Goal: Transaction & Acquisition: Download file/media

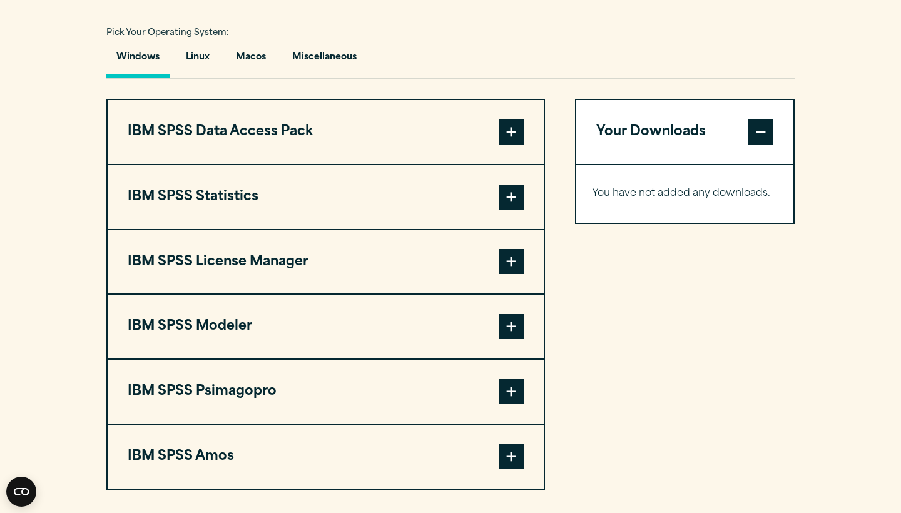
scroll to position [913, 0]
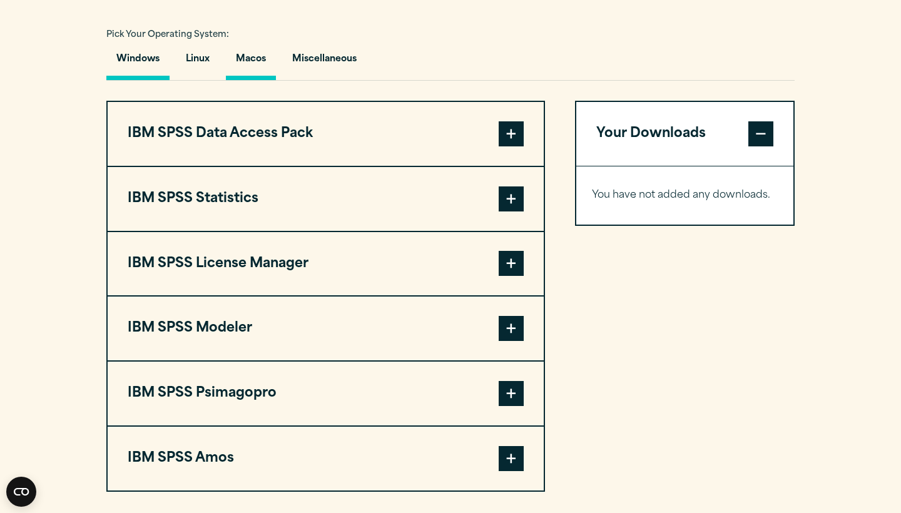
click at [238, 70] on button "Macos" at bounding box center [251, 62] width 50 height 36
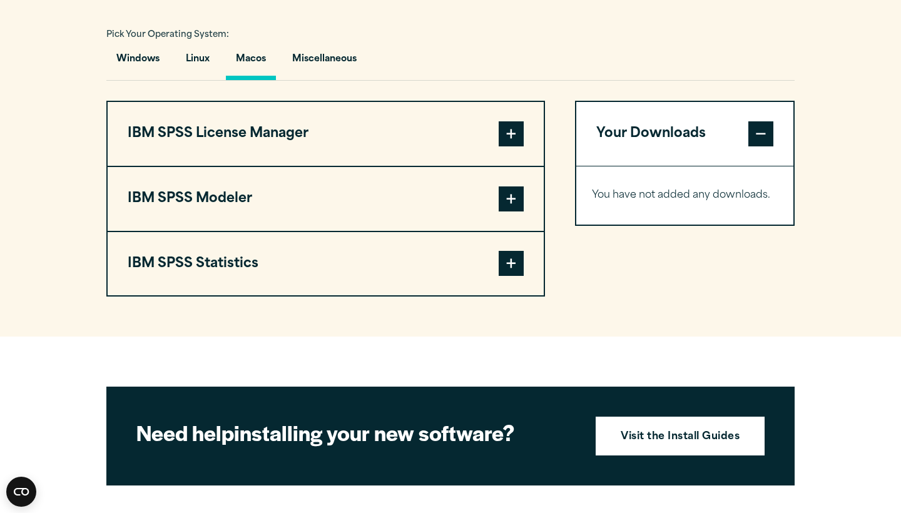
click at [507, 263] on span at bounding box center [511, 263] width 25 height 25
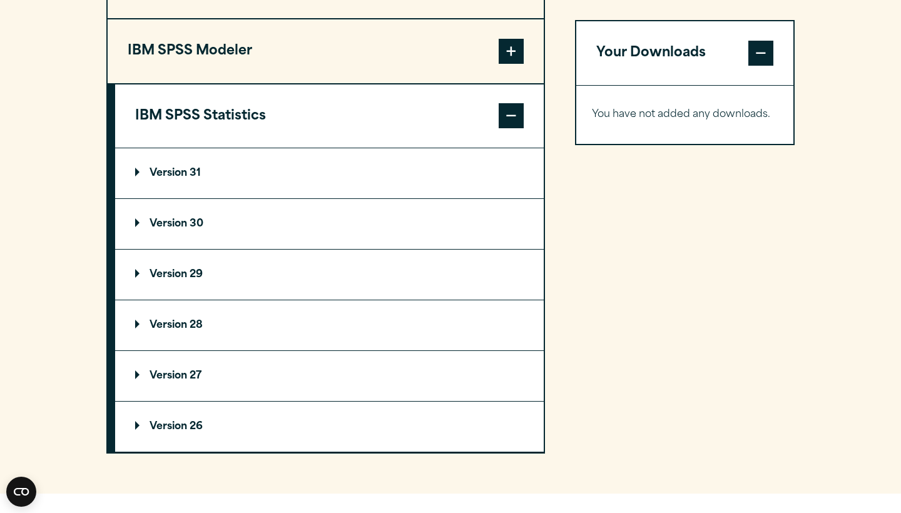
scroll to position [1052, 0]
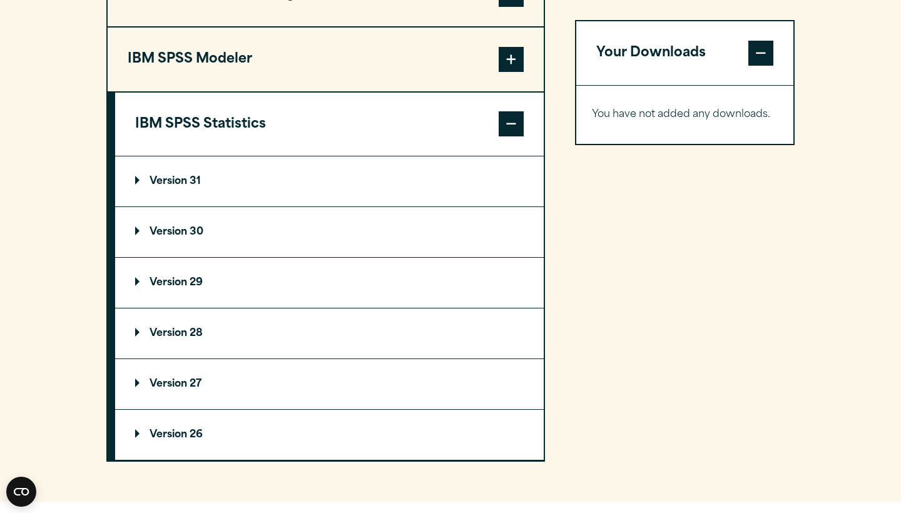
click at [167, 177] on p "Version 31" at bounding box center [168, 181] width 66 height 10
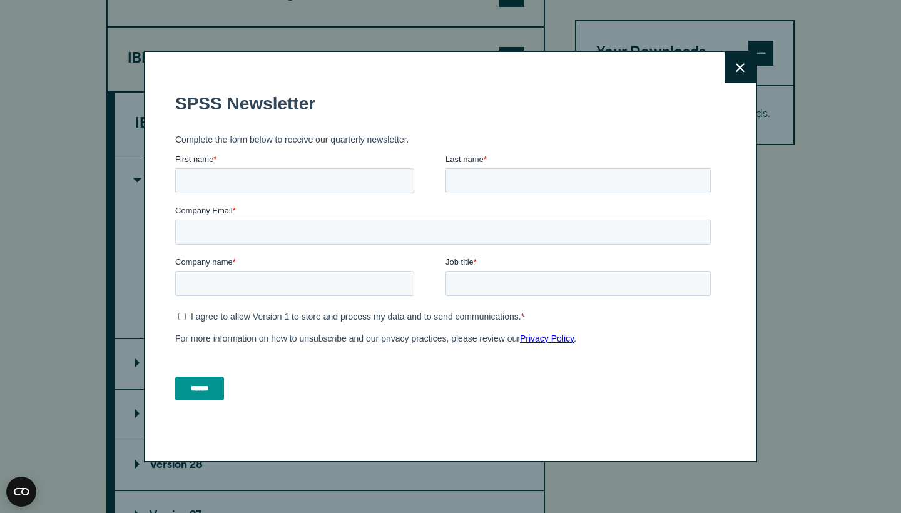
click at [740, 67] on icon at bounding box center [740, 67] width 9 height 9
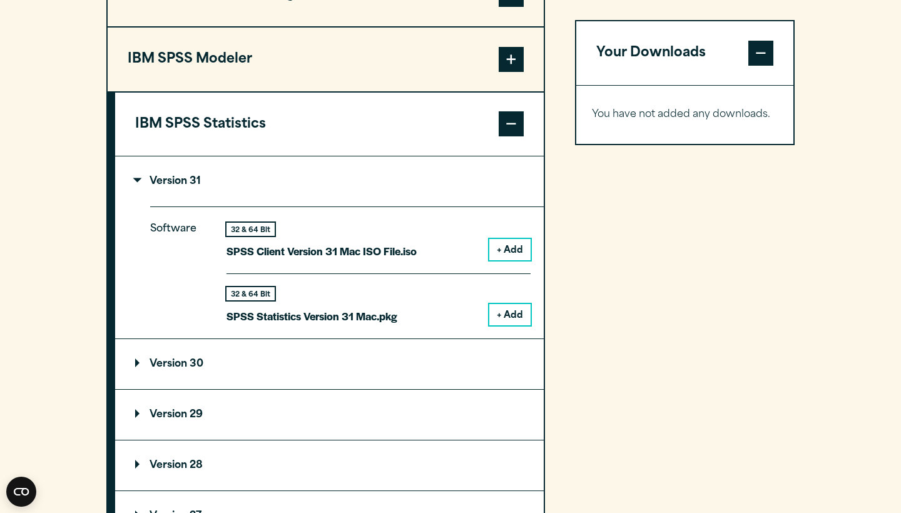
click at [506, 312] on button "+ Add" at bounding box center [509, 314] width 41 height 21
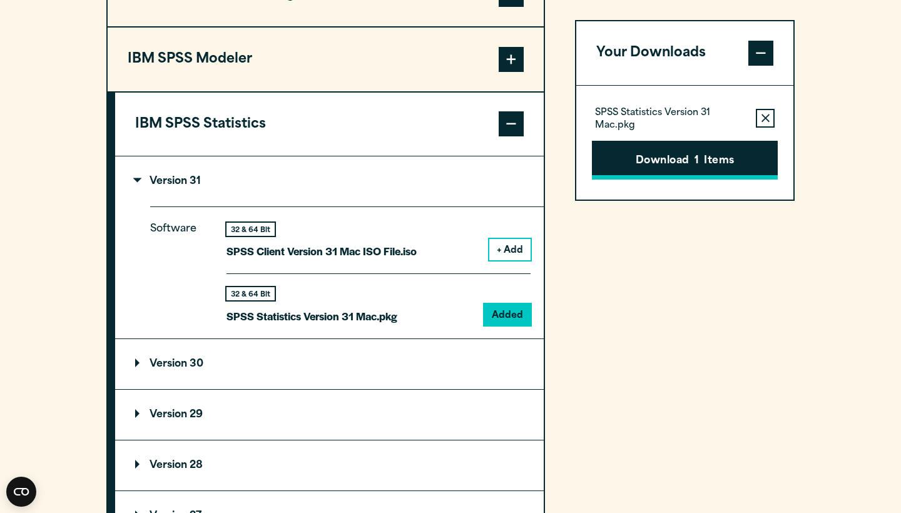
click at [696, 173] on button "Download 1 Items" at bounding box center [685, 160] width 186 height 39
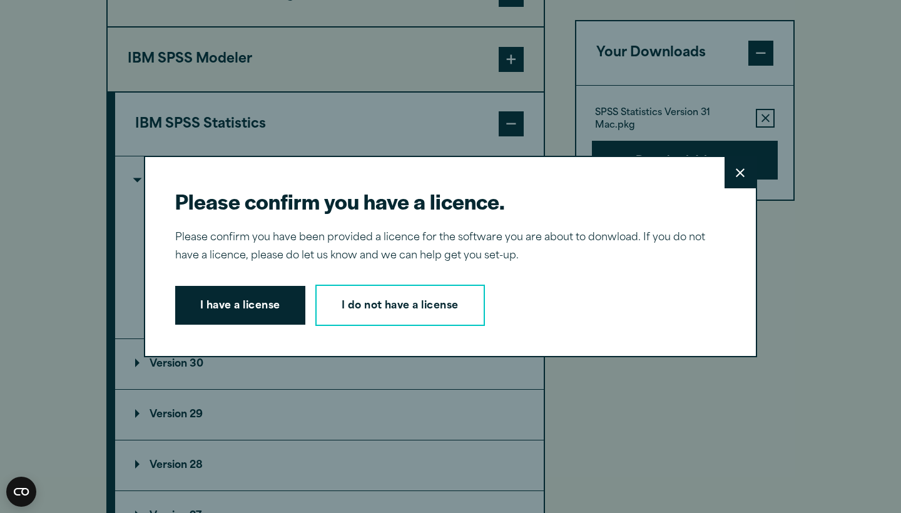
click at [736, 185] on button "Close" at bounding box center [739, 172] width 31 height 31
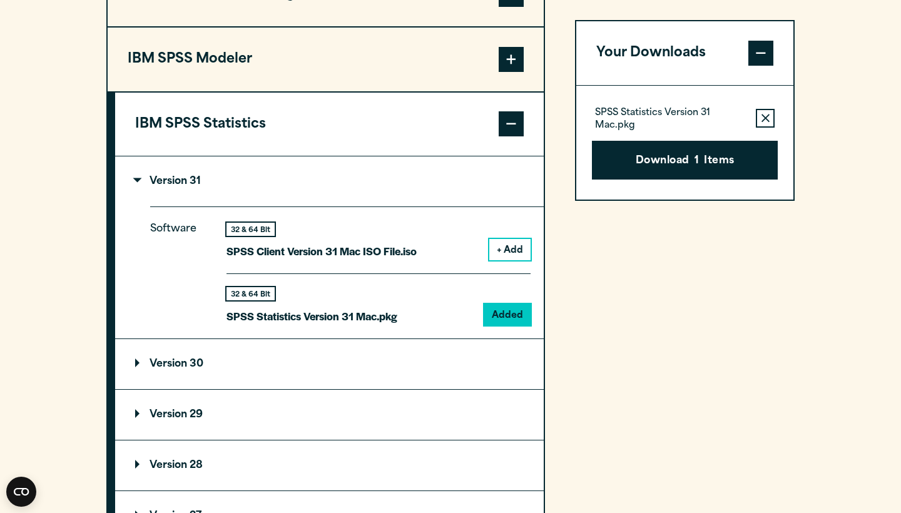
click at [175, 362] on p "Version 30" at bounding box center [169, 364] width 68 height 10
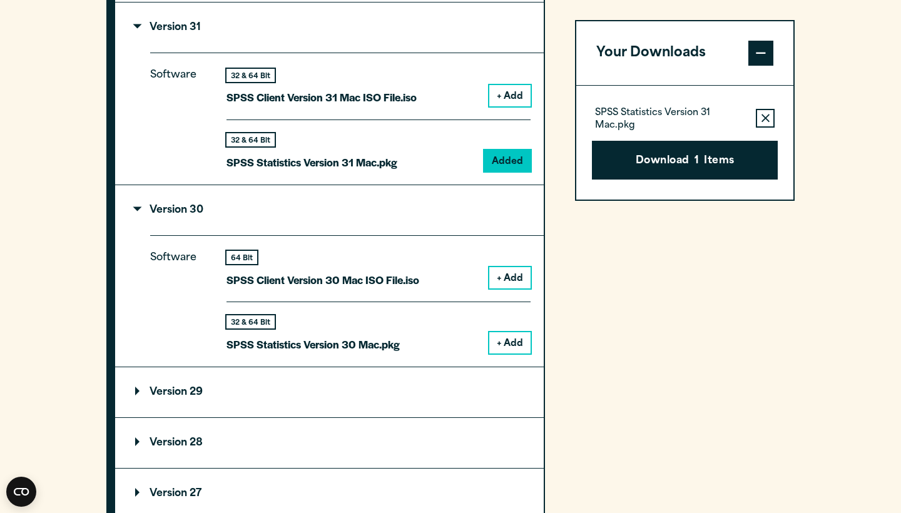
scroll to position [1209, 0]
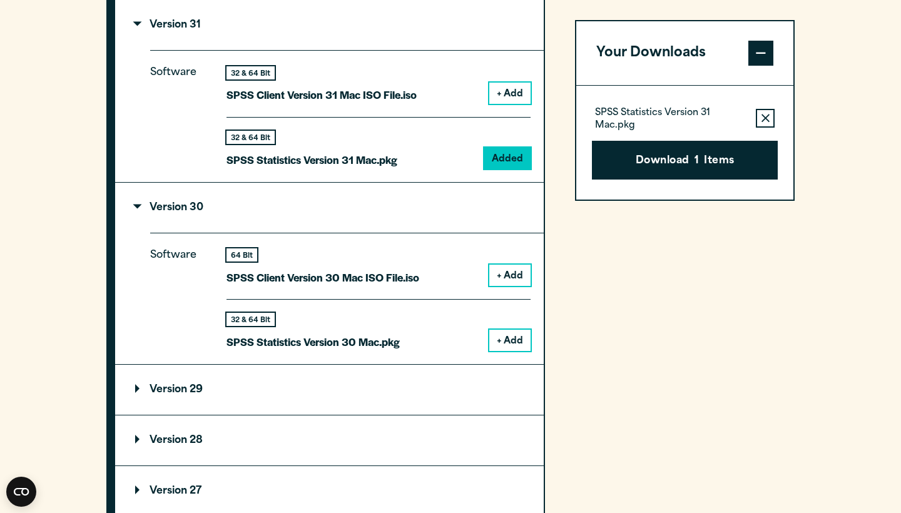
click at [519, 330] on button "+ Add" at bounding box center [509, 340] width 41 height 21
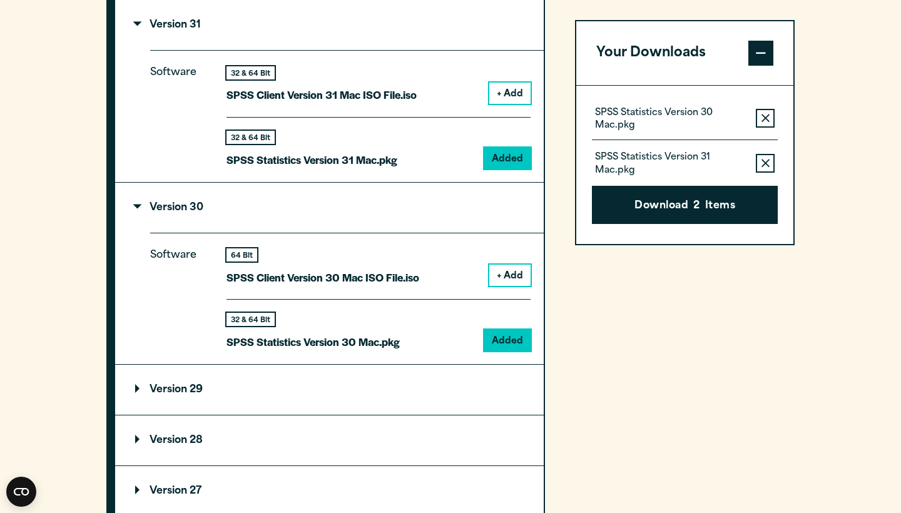
click at [768, 165] on icon "button" at bounding box center [765, 163] width 8 height 8
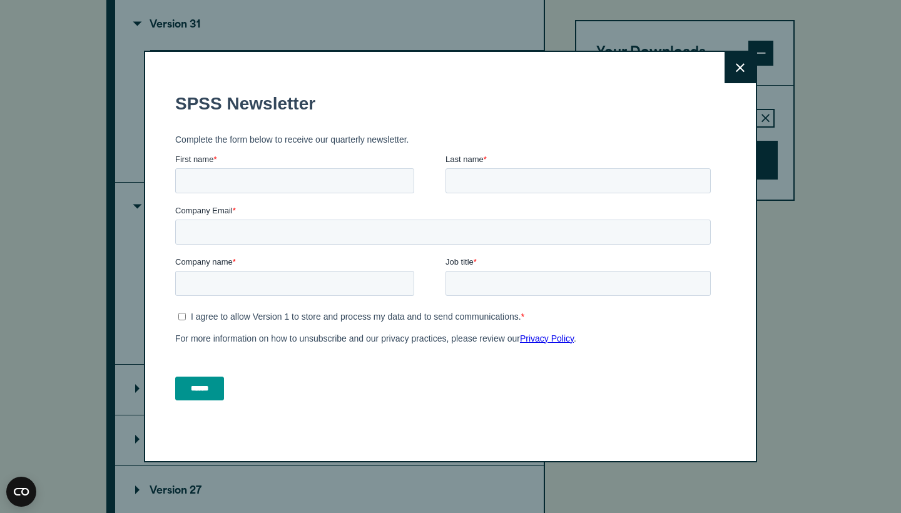
click at [703, 142] on p "Complete the form below to receive our quarterly newsletter." at bounding box center [445, 139] width 540 height 10
click at [736, 68] on icon at bounding box center [740, 67] width 9 height 9
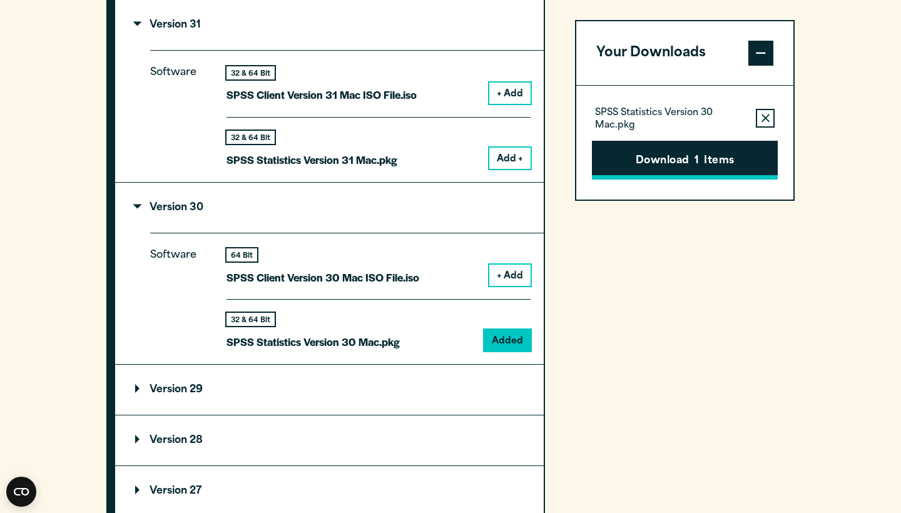
click at [692, 163] on button "Download 1 Items" at bounding box center [685, 160] width 186 height 39
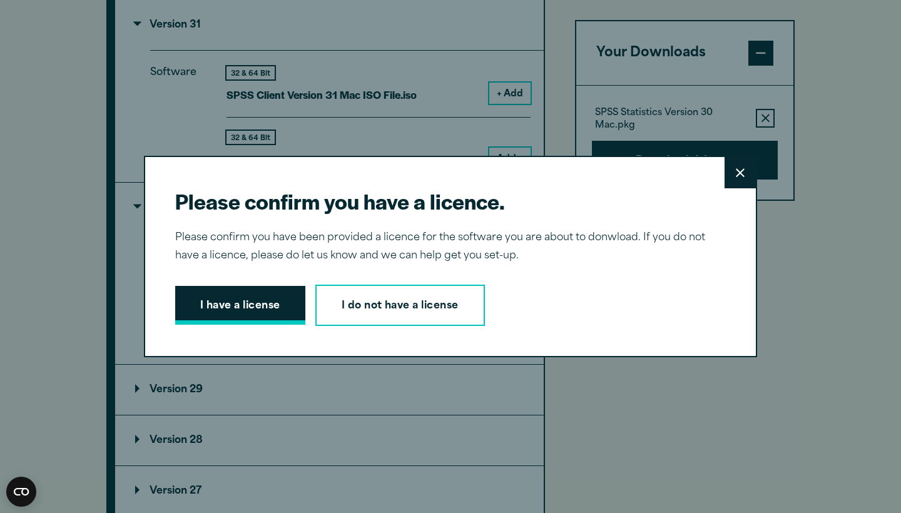
click at [215, 312] on button "I have a license" at bounding box center [240, 305] width 130 height 39
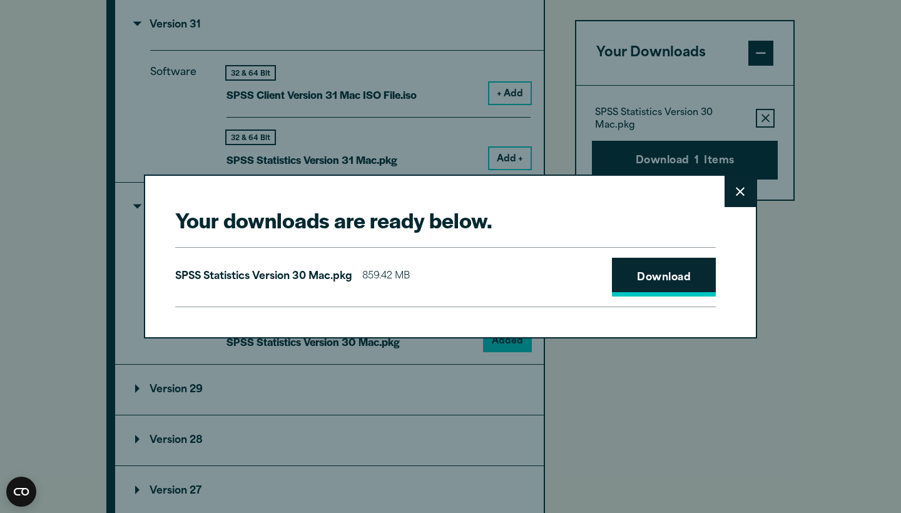
click at [631, 270] on link "Download" at bounding box center [664, 277] width 104 height 39
click at [740, 193] on icon at bounding box center [740, 191] width 9 height 9
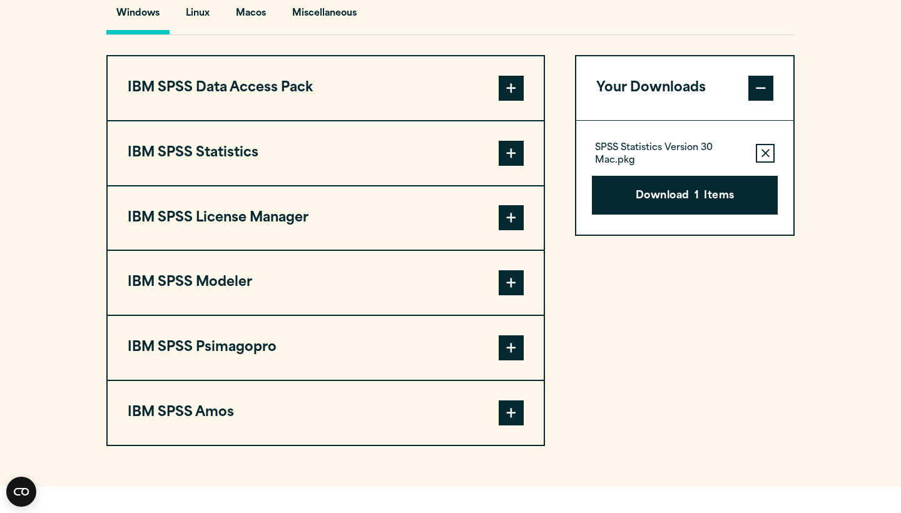
scroll to position [885, 0]
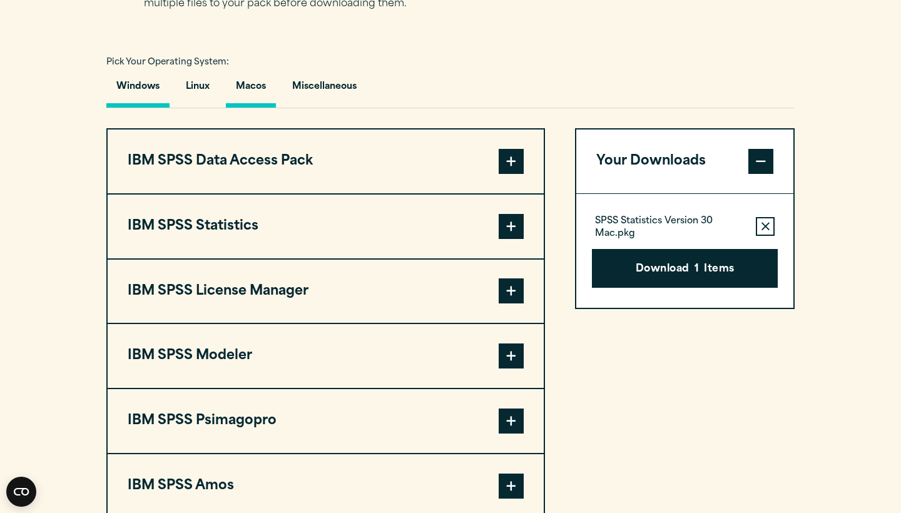
click at [246, 91] on button "Macos" at bounding box center [251, 90] width 50 height 36
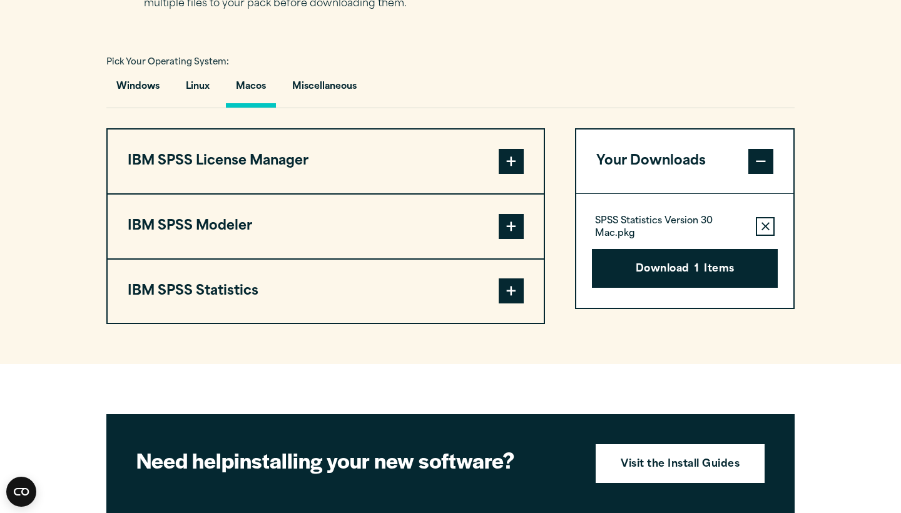
click at [508, 299] on span at bounding box center [511, 290] width 25 height 25
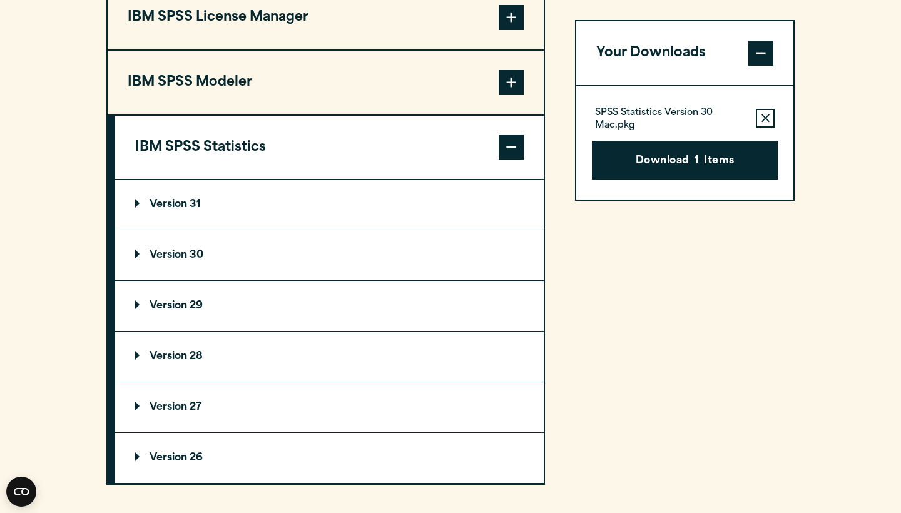
scroll to position [1033, 0]
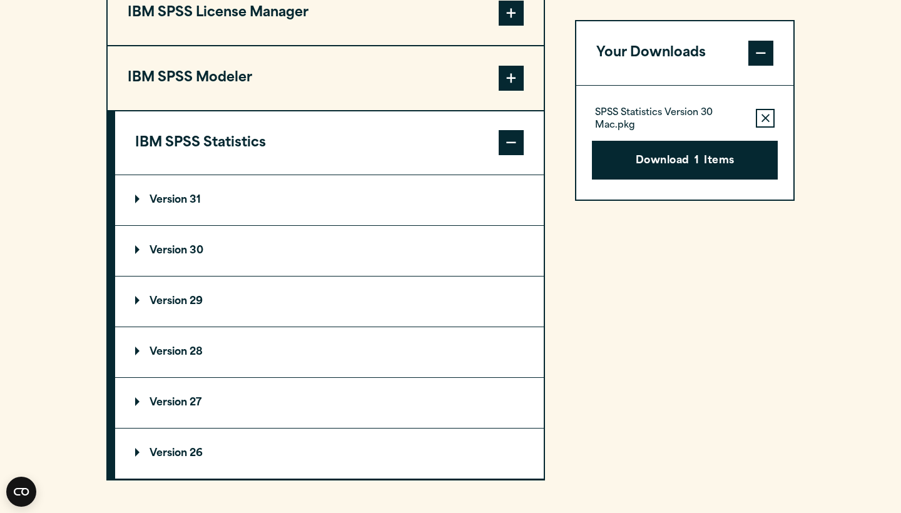
click at [203, 247] on p "Version 30" at bounding box center [169, 251] width 68 height 10
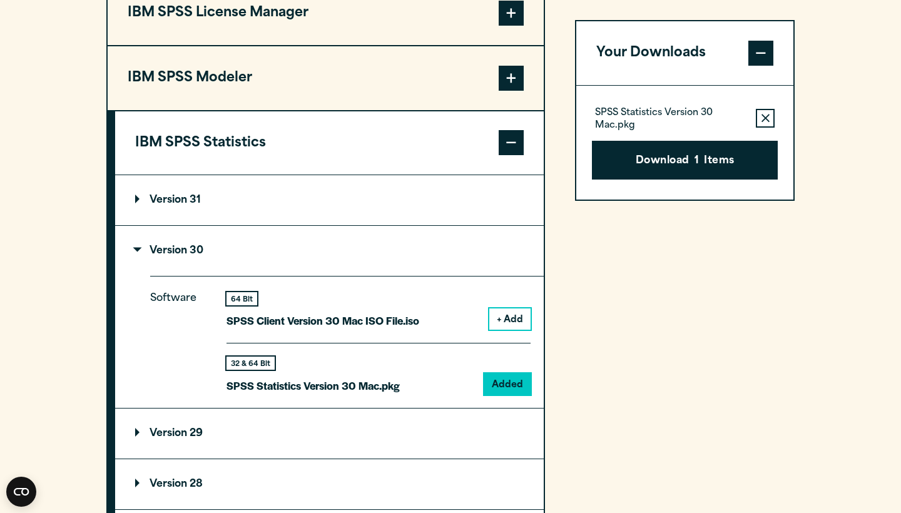
click at [761, 115] on icon "button" at bounding box center [765, 118] width 8 height 9
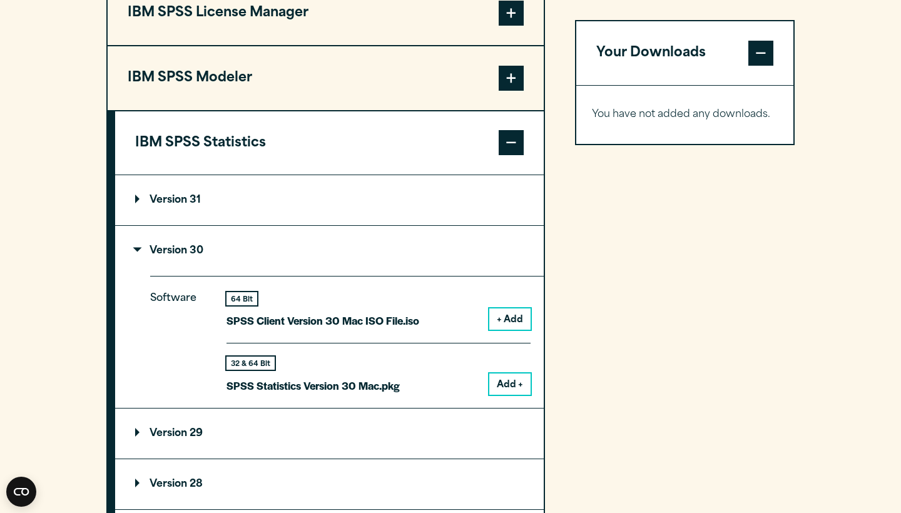
click at [505, 385] on button "Add +" at bounding box center [509, 383] width 41 height 21
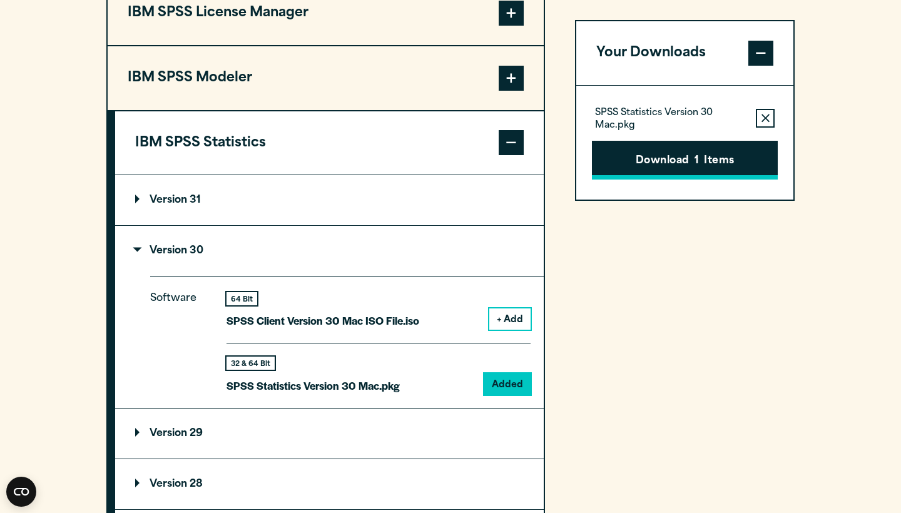
click at [694, 161] on button "Download 1 Items" at bounding box center [685, 160] width 186 height 39
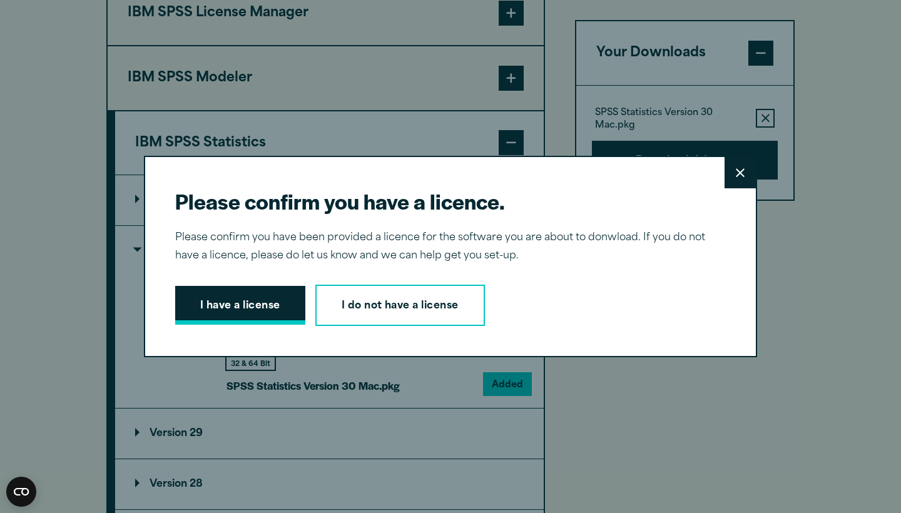
click at [213, 310] on button "I have a license" at bounding box center [240, 305] width 130 height 39
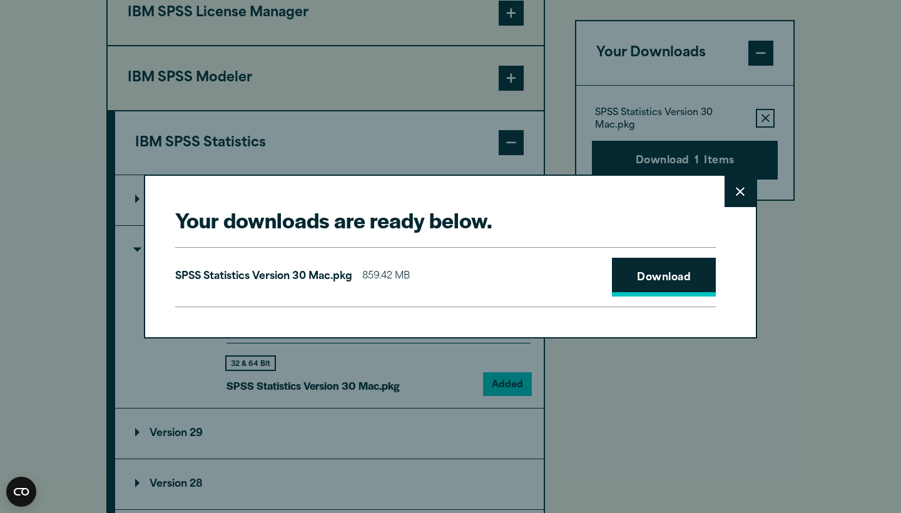
click at [686, 274] on link "Download" at bounding box center [664, 277] width 104 height 39
